Goal: Navigation & Orientation: Find specific page/section

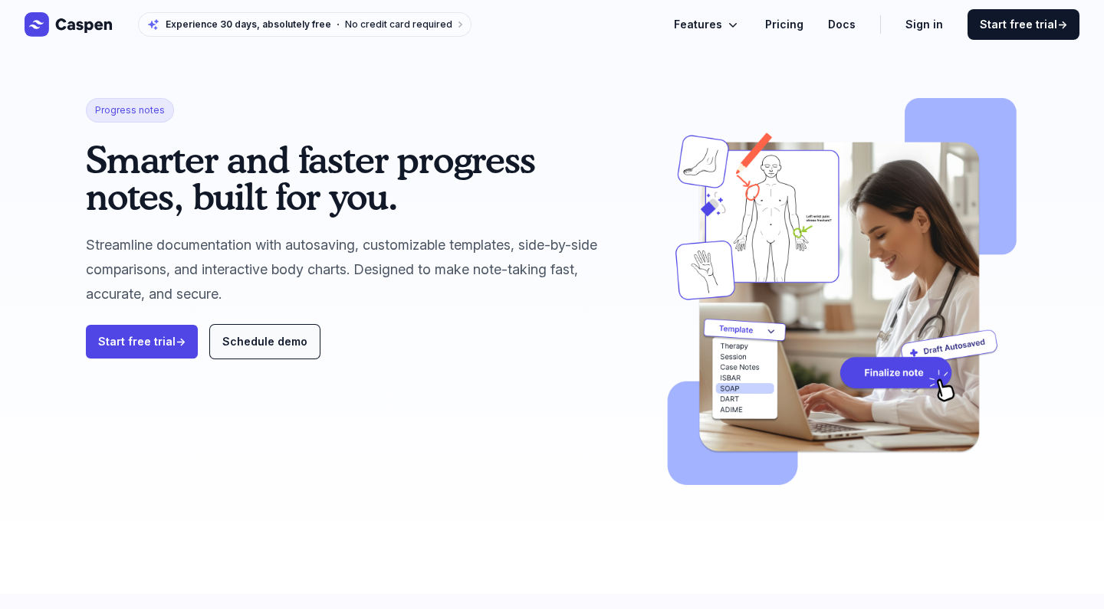
click at [271, 343] on span "Schedule demo" at bounding box center [264, 341] width 85 height 13
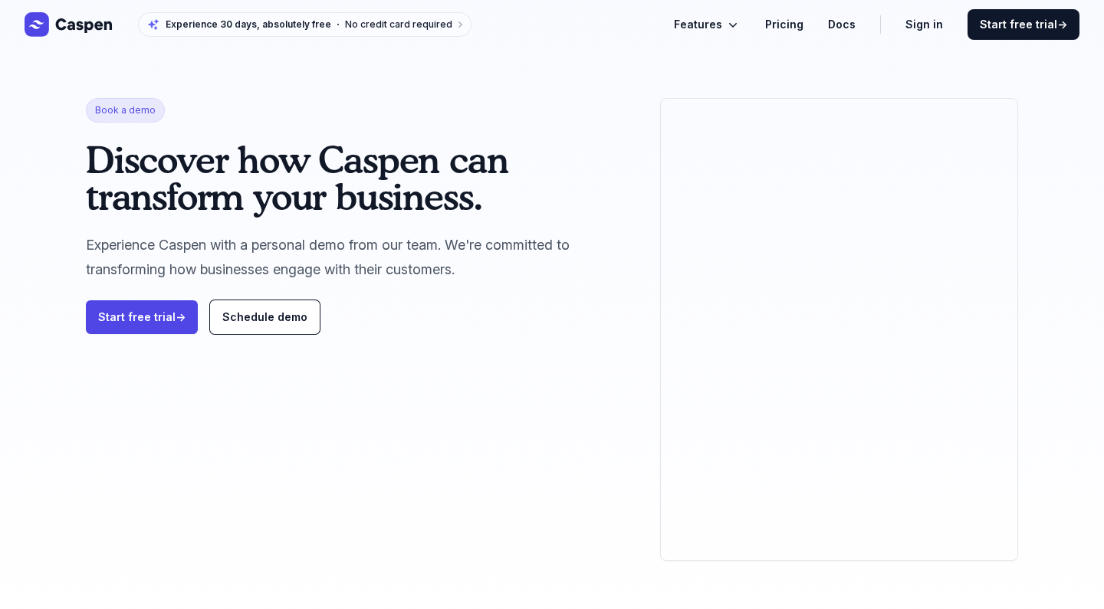
scroll to position [59, 0]
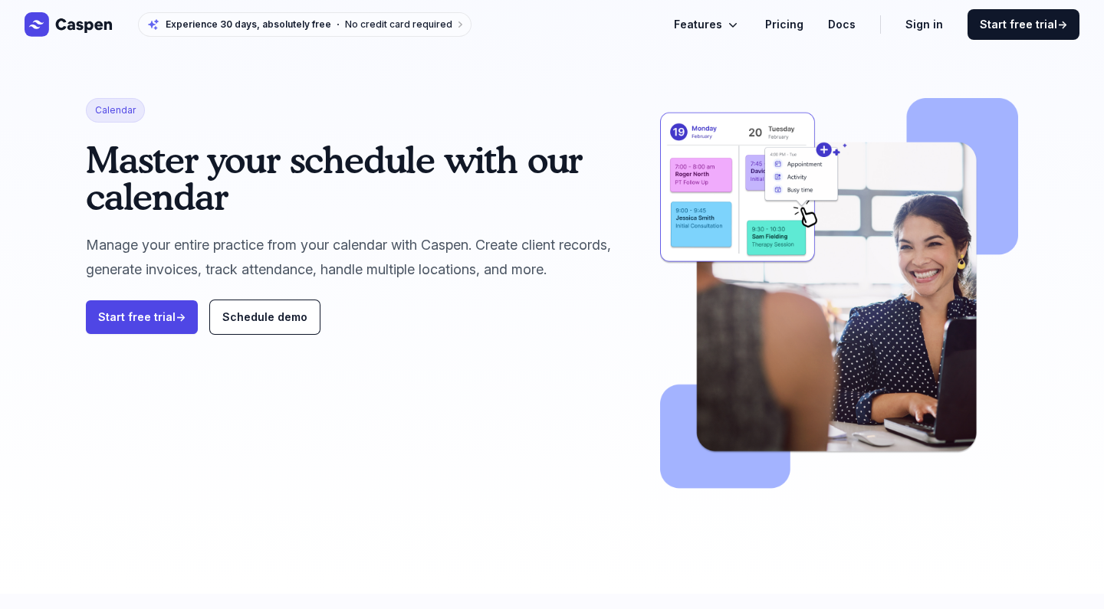
click at [735, 22] on icon "Global" at bounding box center [732, 24] width 15 height 15
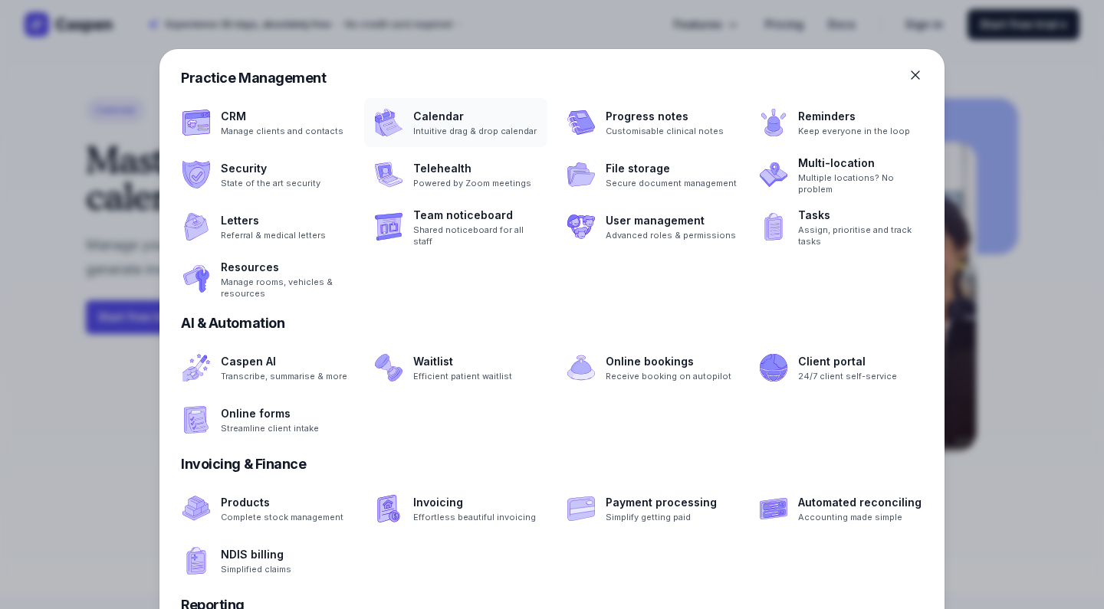
click at [442, 123] on span at bounding box center [455, 122] width 183 height 49
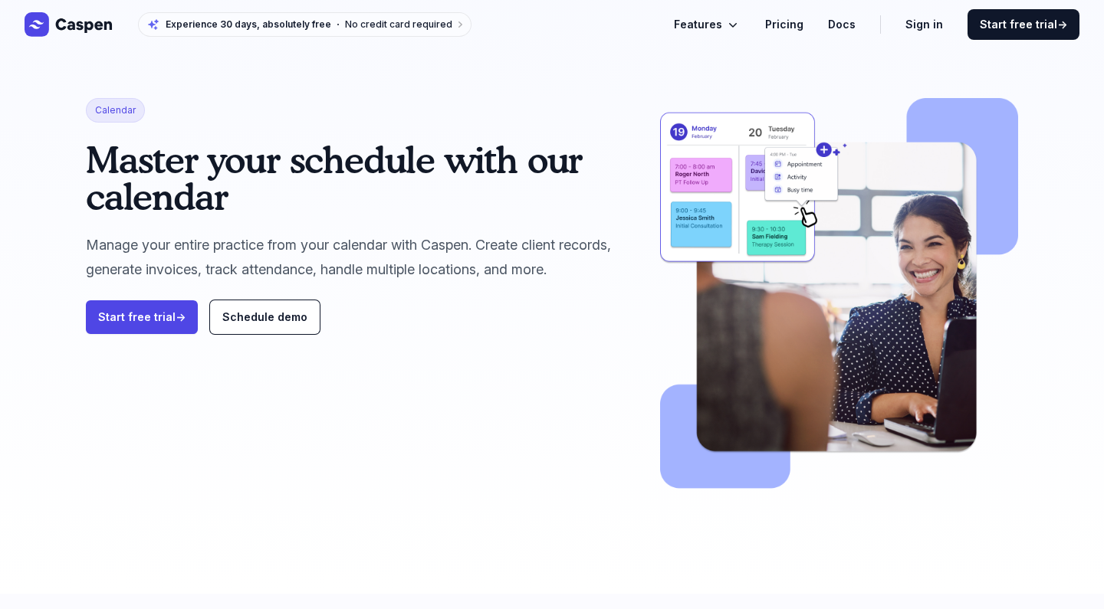
click at [740, 30] on icon "Global" at bounding box center [732, 24] width 15 height 15
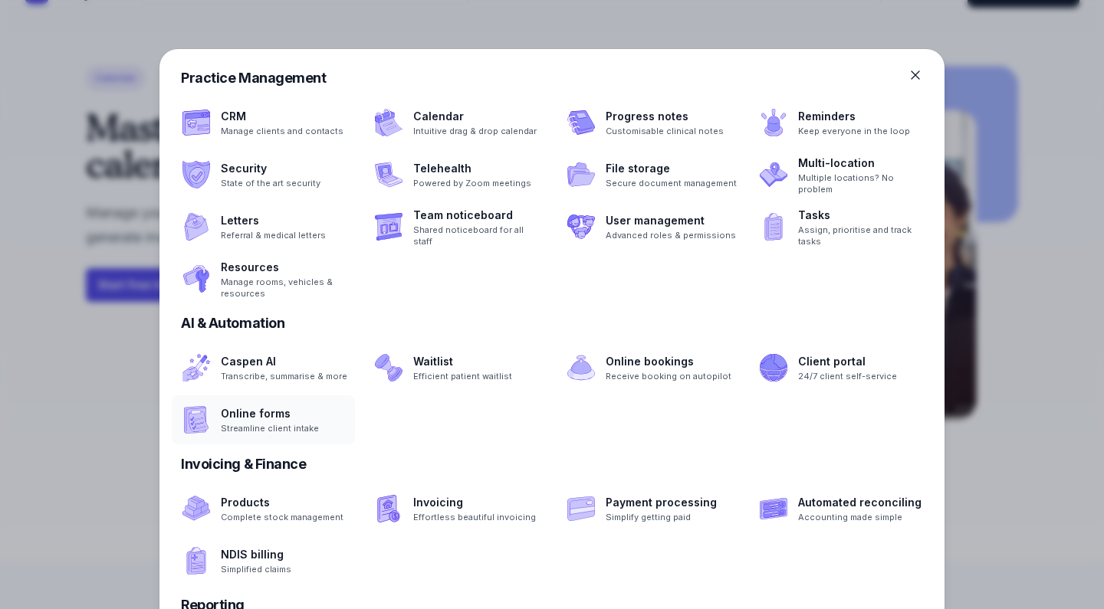
scroll to position [21, 0]
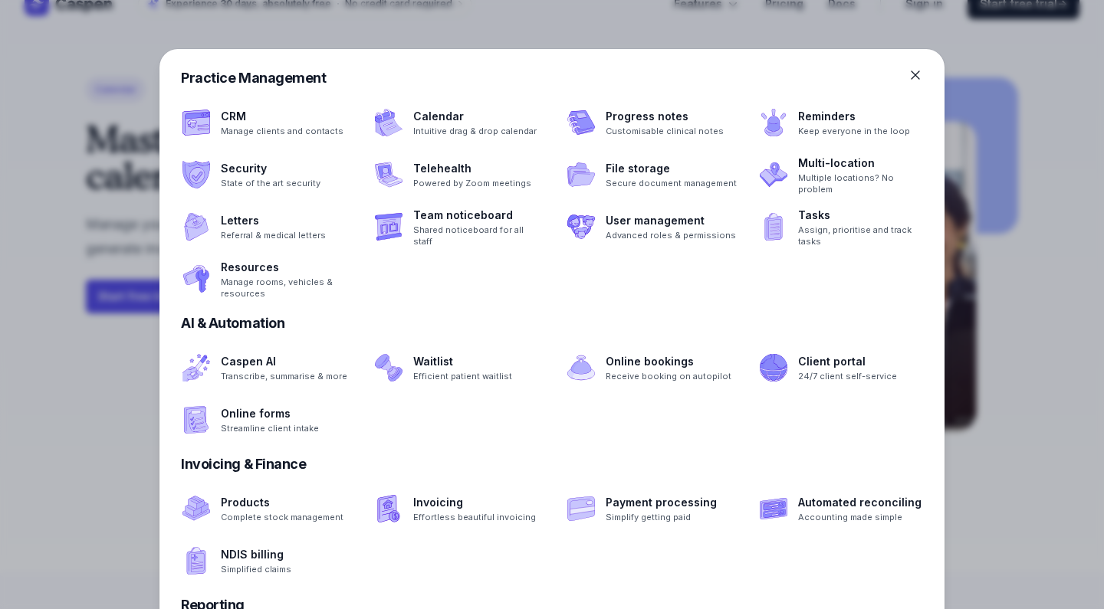
click at [912, 74] on icon at bounding box center [915, 74] width 15 height 15
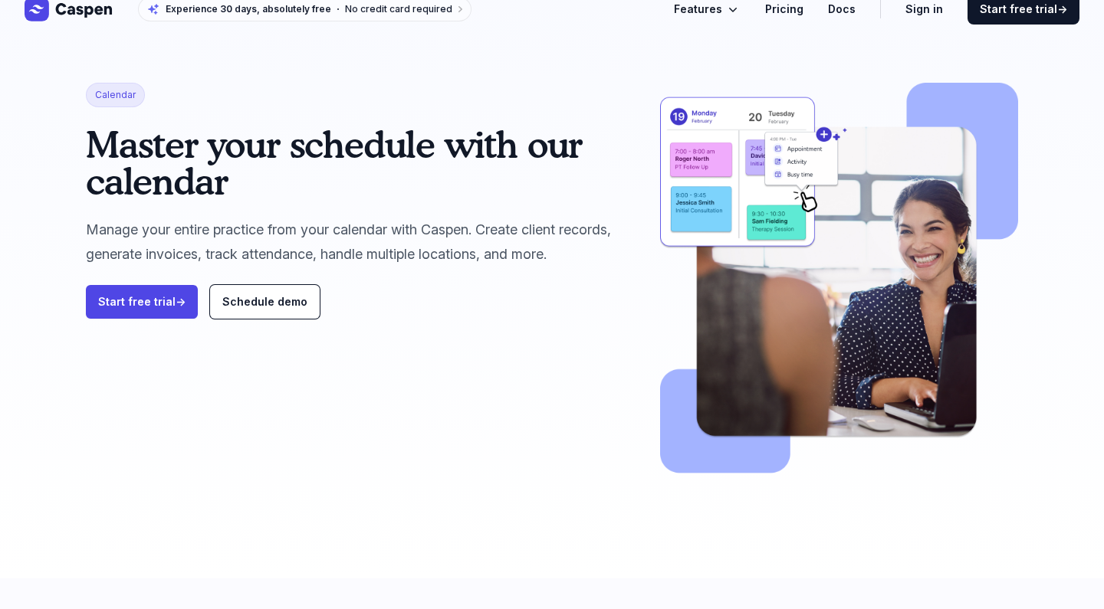
click at [74, 5] on icon "Global" at bounding box center [69, 9] width 89 height 25
